Goal: Obtain resource: Obtain resource

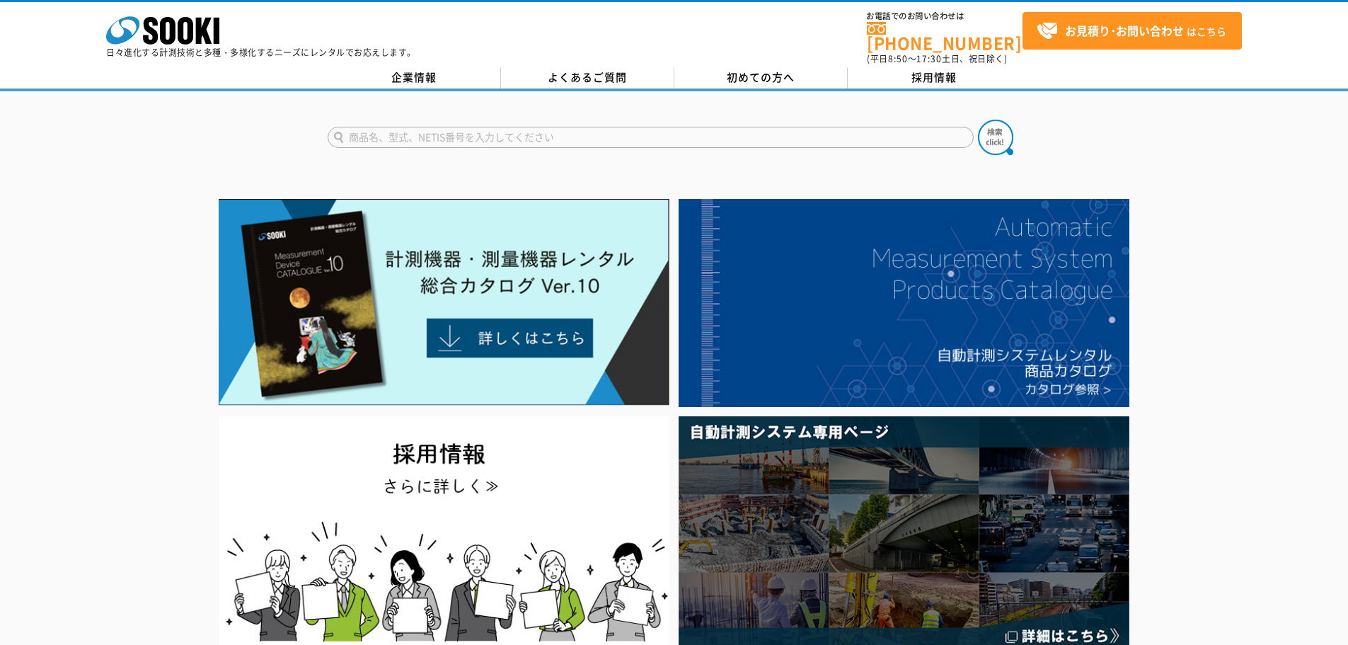
click at [720, 134] on input "text" at bounding box center [651, 137] width 646 height 21
type input "C"
type input "XOS-326"
click at [978, 123] on img at bounding box center [995, 137] width 35 height 35
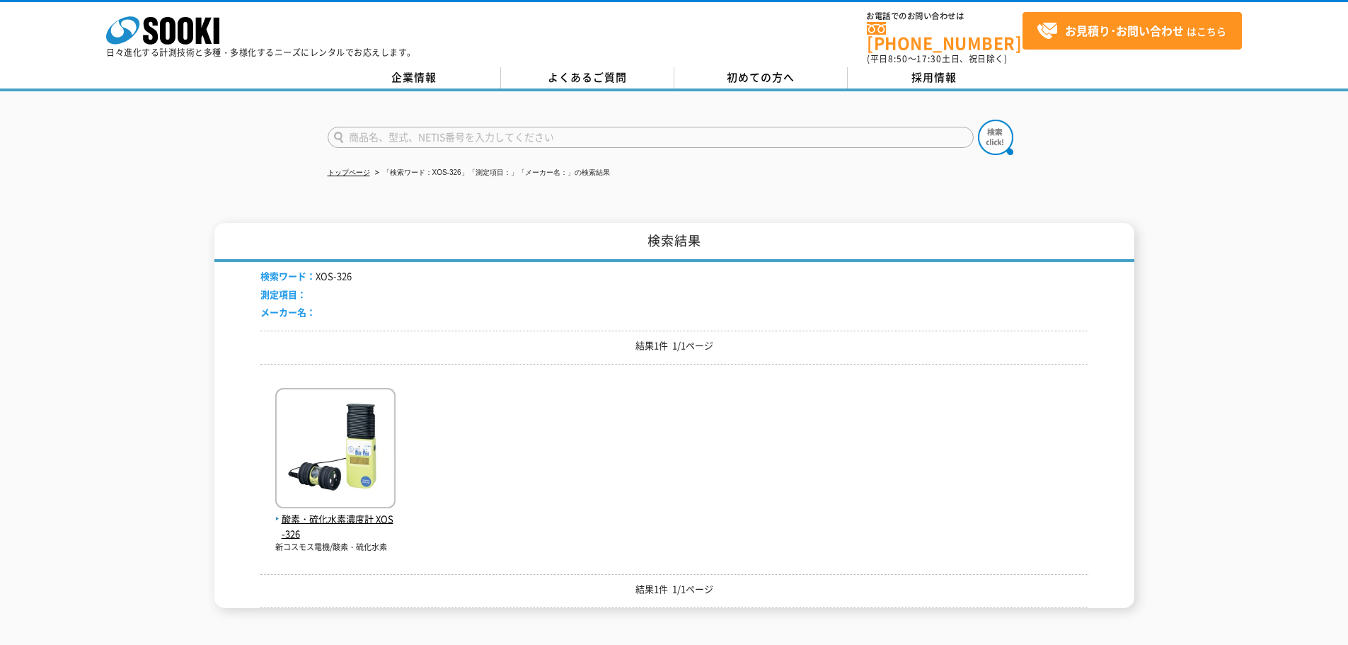
click at [670, 127] on input "text" at bounding box center [651, 137] width 646 height 21
type input "商品名、型式、NETIS番号を入力してください"
click at [486, 127] on input "text" at bounding box center [651, 137] width 646 height 21
type input "XA44002"
click at [978, 120] on button at bounding box center [995, 137] width 35 height 35
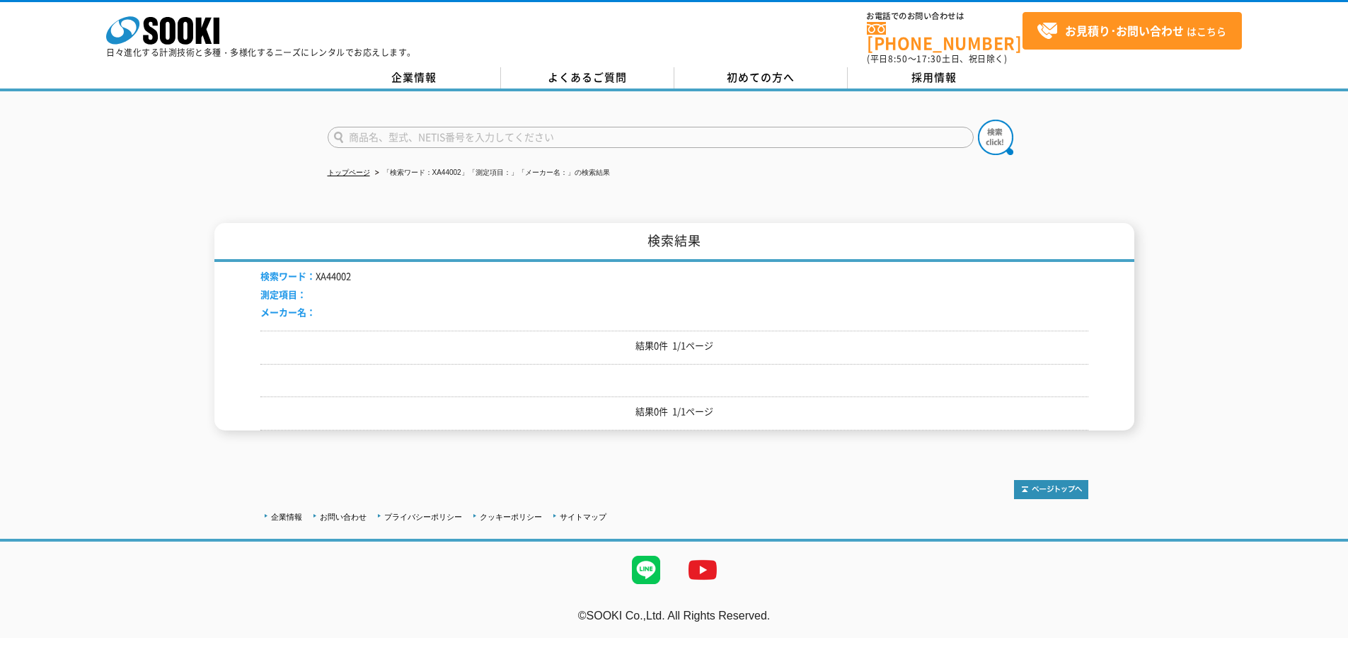
click at [402, 131] on input "text" at bounding box center [651, 137] width 646 height 21
click at [452, 134] on input "XA" at bounding box center [651, 137] width 646 height 21
click at [451, 127] on input "XA" at bounding box center [651, 137] width 646 height 21
type input "XA"
click at [978, 120] on button at bounding box center [995, 137] width 35 height 35
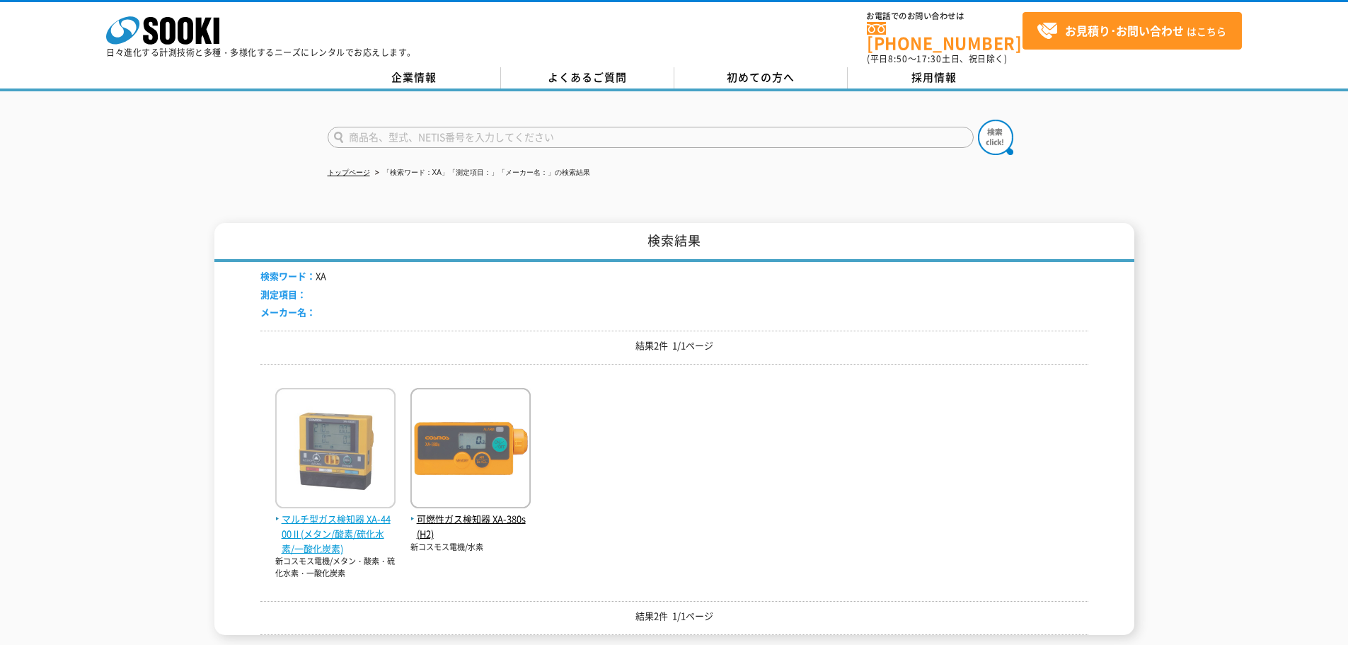
click at [345, 527] on span "マルチ型ガス検知器 XA-4400Ⅱ(メタン/酸素/硫化水素/一酸化炭素)" at bounding box center [335, 534] width 120 height 44
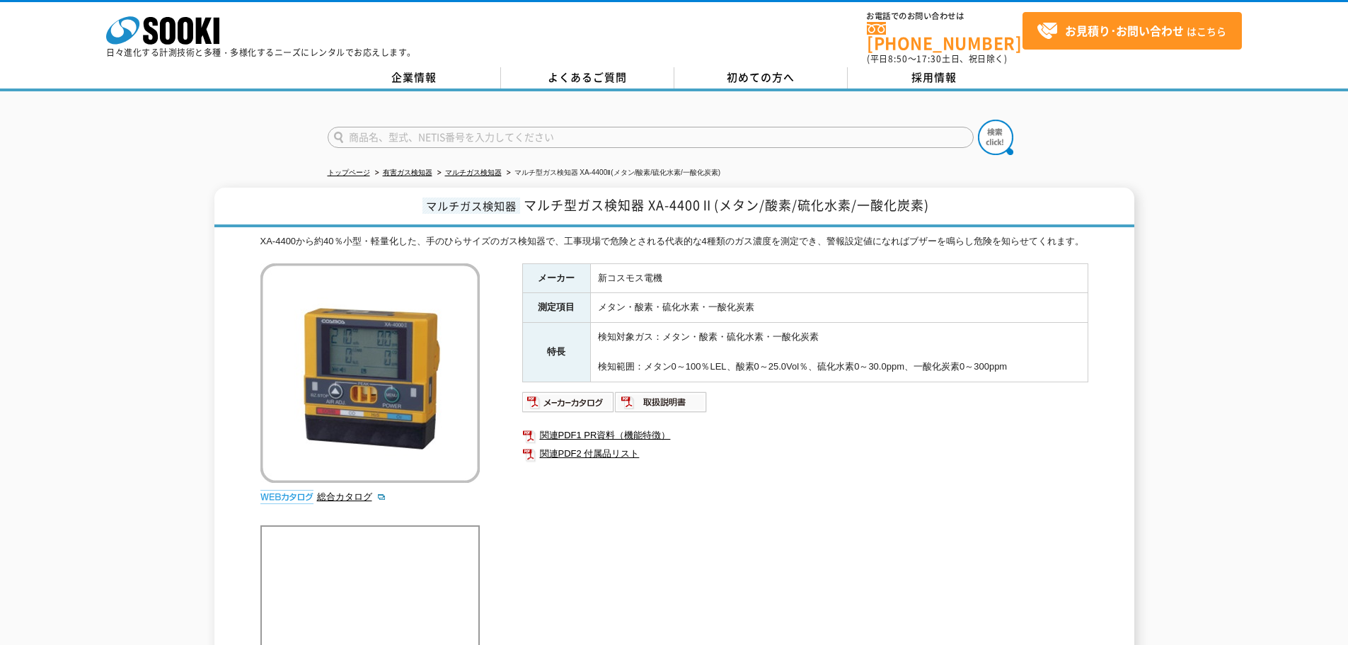
click at [478, 127] on input "text" at bounding box center [651, 137] width 646 height 21
type input "PA4000"
click at [978, 120] on button at bounding box center [995, 137] width 35 height 35
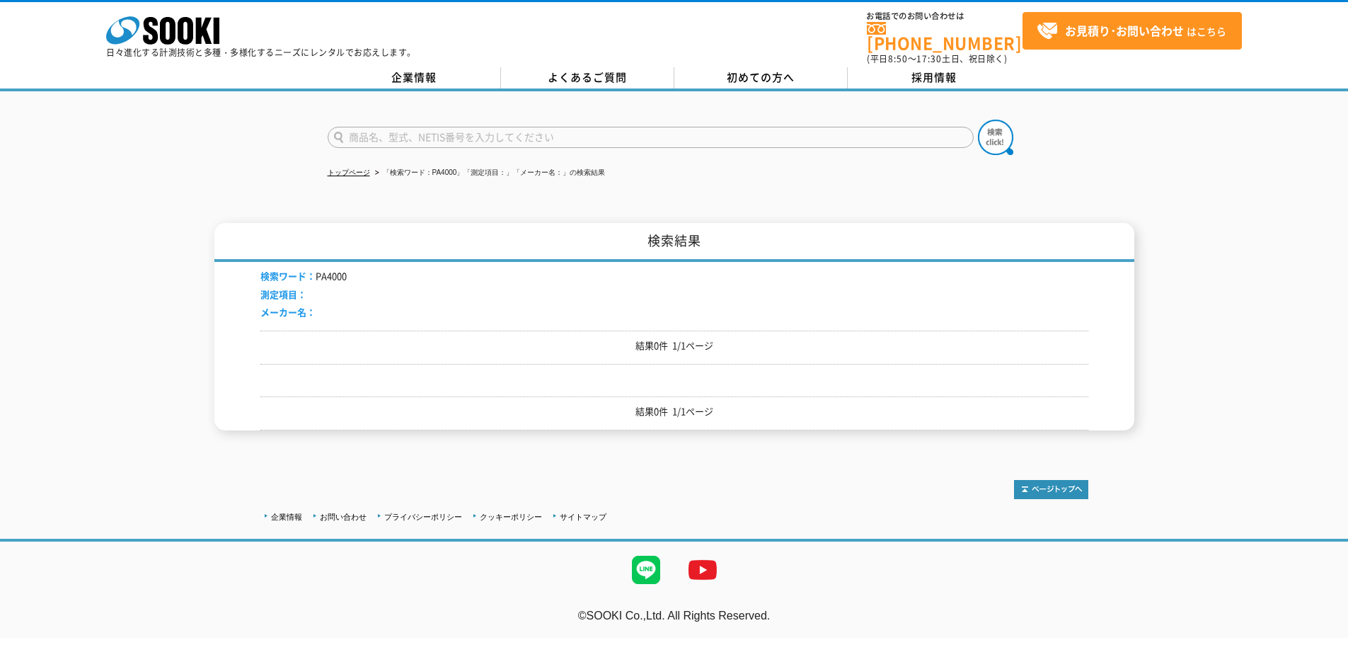
click at [449, 131] on input "text" at bounding box center [651, 137] width 646 height 21
type input "PA"
click at [978, 120] on button at bounding box center [995, 137] width 35 height 35
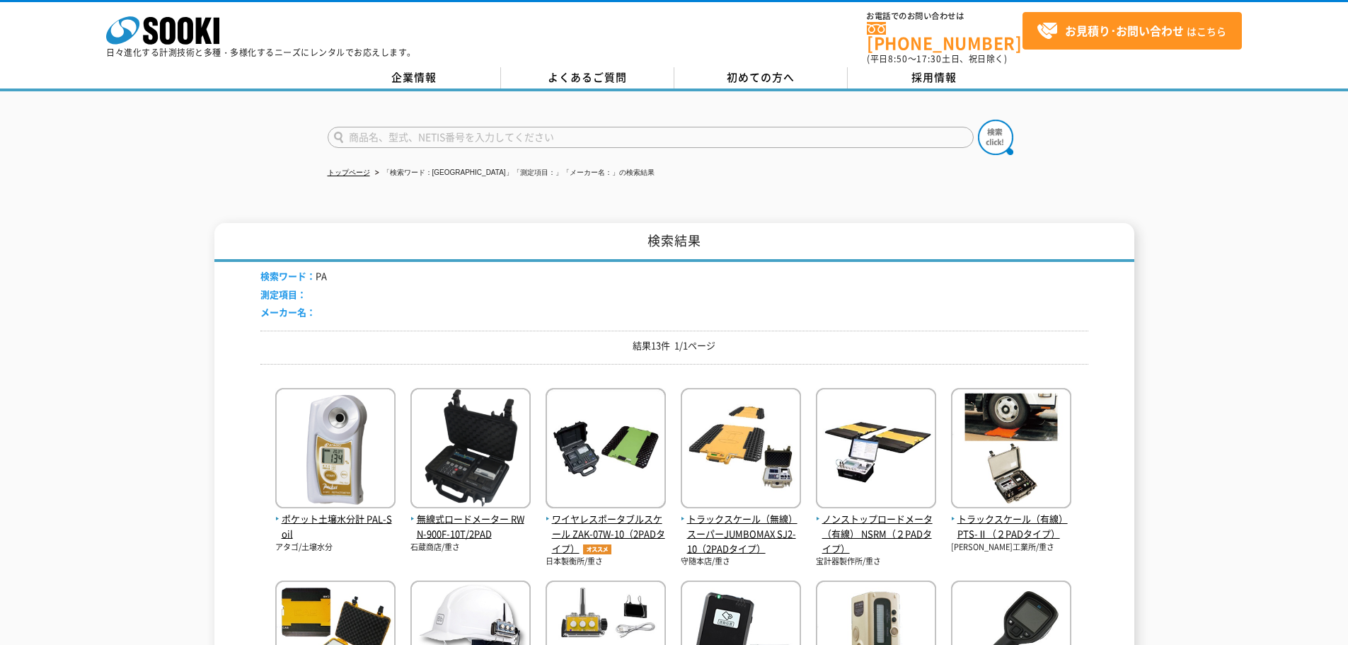
drag, startPoint x: 0, startPoint y: 0, endPoint x: 449, endPoint y: 131, distance: 467.5
click at [449, 131] on input "text" at bounding box center [651, 137] width 646 height 21
type input "PA"
click at [978, 120] on button at bounding box center [995, 137] width 35 height 35
click at [603, 127] on input "text" at bounding box center [651, 137] width 646 height 21
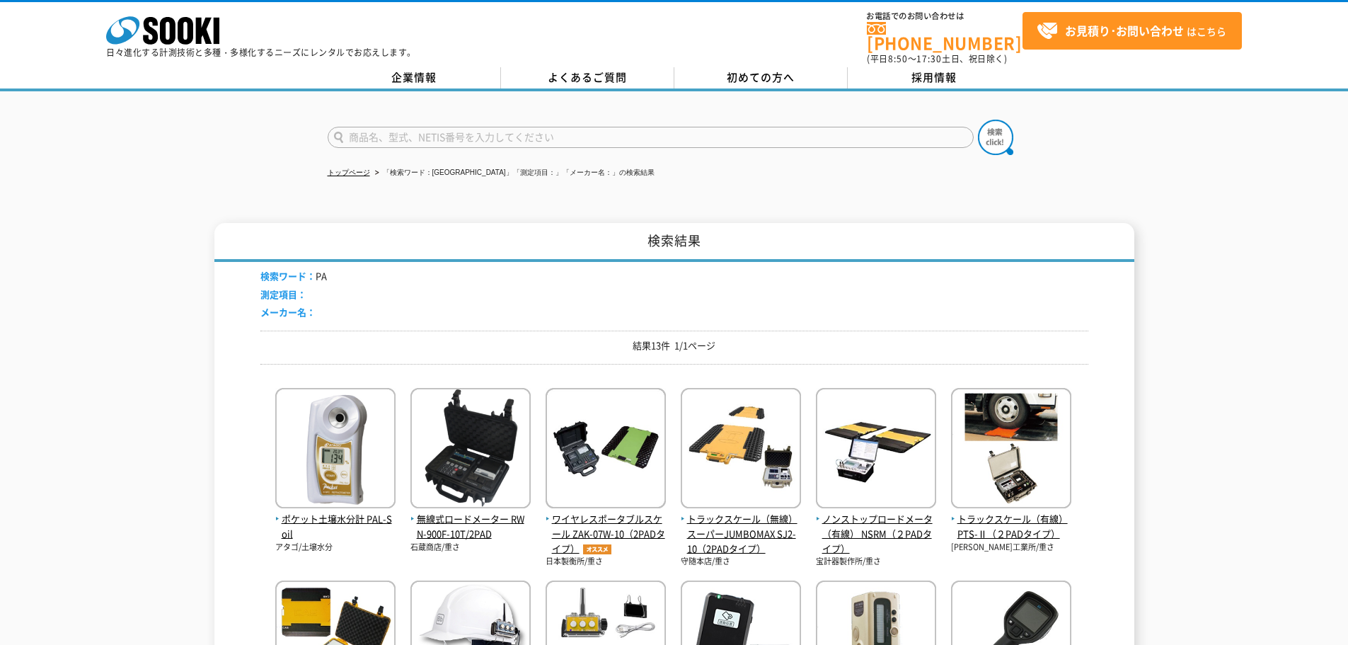
click at [603, 127] on input "text" at bounding box center [651, 137] width 646 height 21
type input "商品名、型式、NETIS番号を入力してください"
drag, startPoint x: 328, startPoint y: 192, endPoint x: 330, endPoint y: 202, distance: 10.0
drag, startPoint x: 0, startPoint y: 0, endPoint x: 317, endPoint y: 207, distance: 378.9
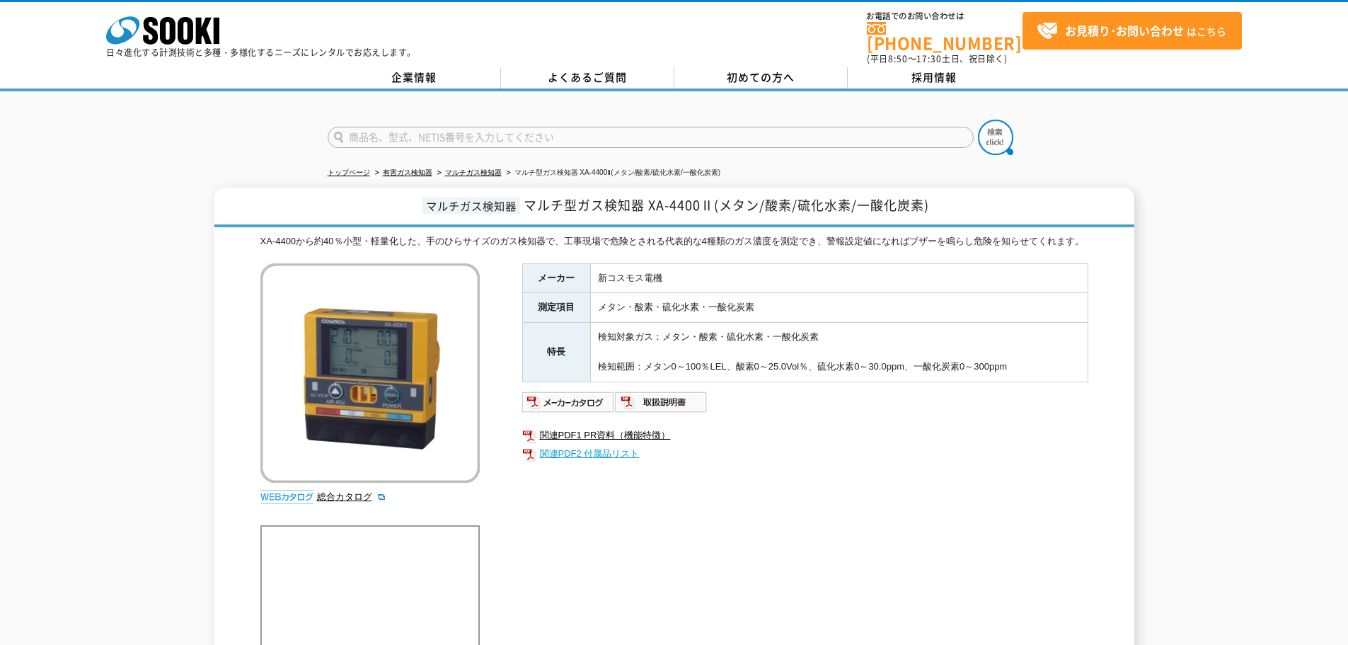
click at [600, 461] on link "関連PDF2 付属品リスト" at bounding box center [805, 454] width 566 height 18
click at [641, 437] on link "関連PDF1 PR資料（機能特徴）" at bounding box center [805, 435] width 566 height 18
